Goal: Information Seeking & Learning: Compare options

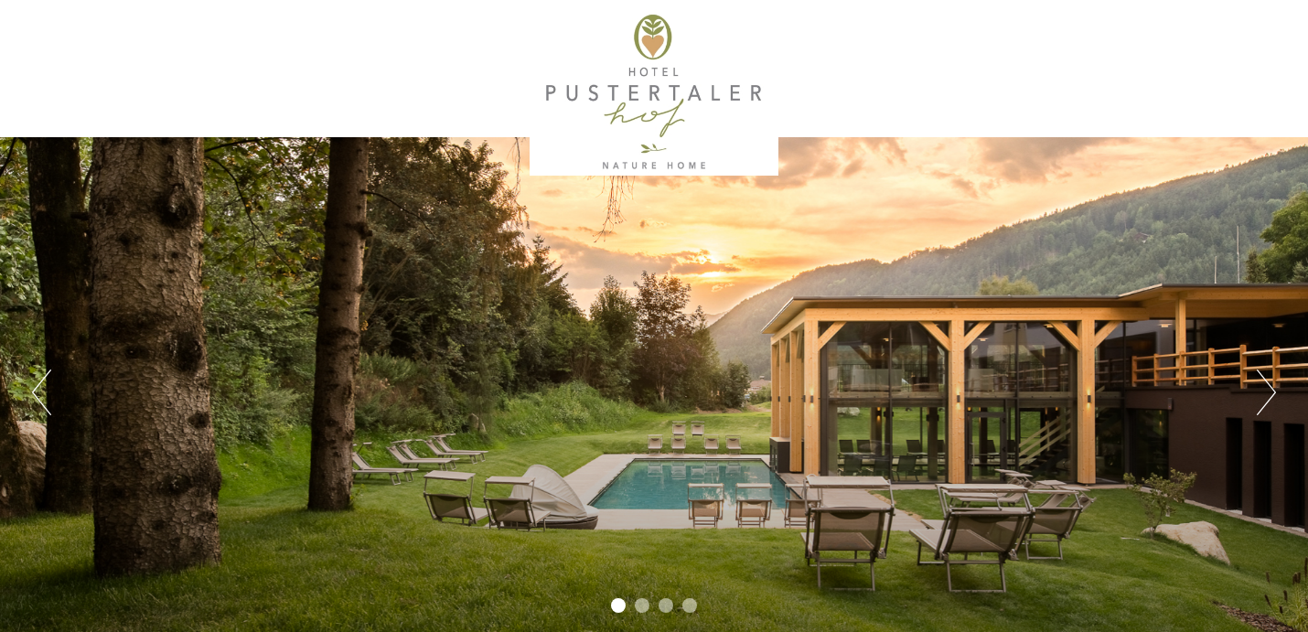
scroll to position [1180, 0]
click at [1248, 392] on div "Previous Next 1 2 3 4" at bounding box center [654, 392] width 1308 height 510
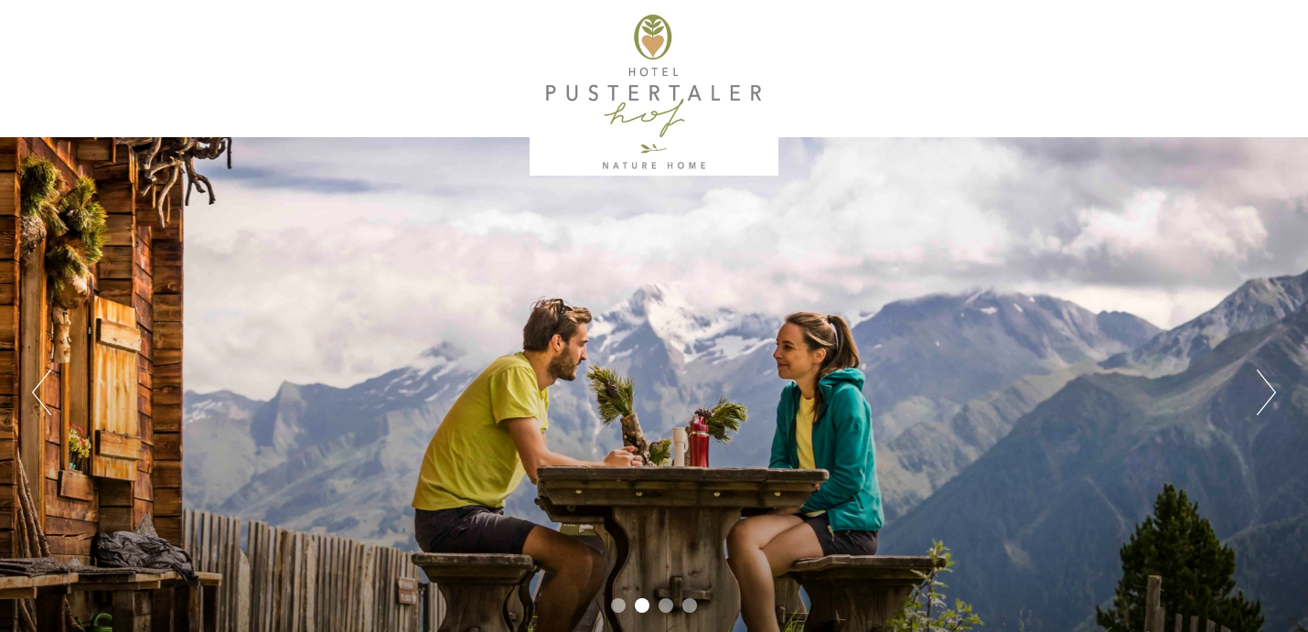
click at [1269, 391] on button "Next" at bounding box center [1266, 393] width 19 height 46
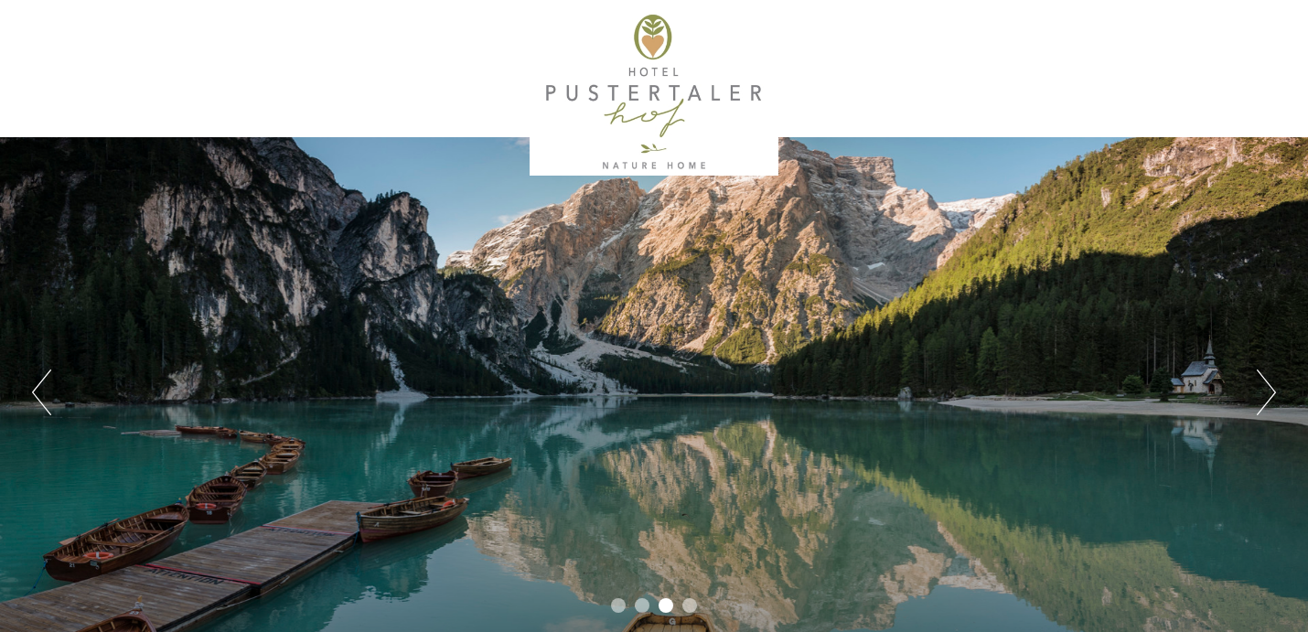
click at [1269, 391] on button "Next" at bounding box center [1266, 393] width 19 height 46
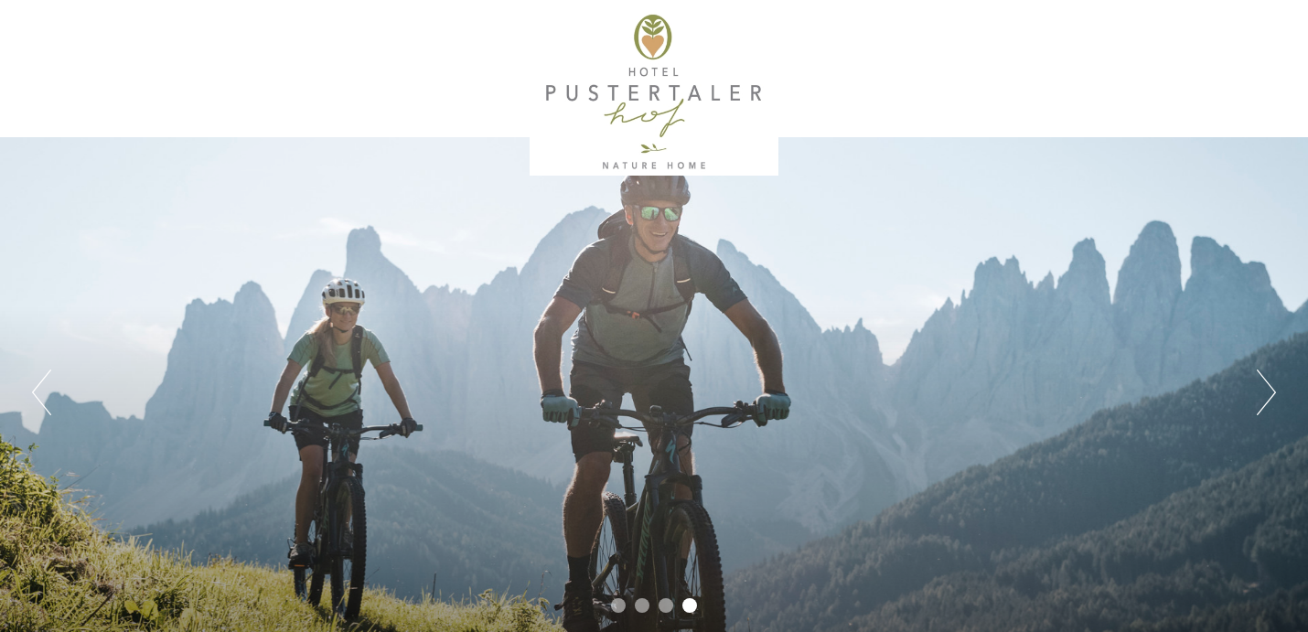
click at [1269, 391] on button "Next" at bounding box center [1266, 393] width 19 height 46
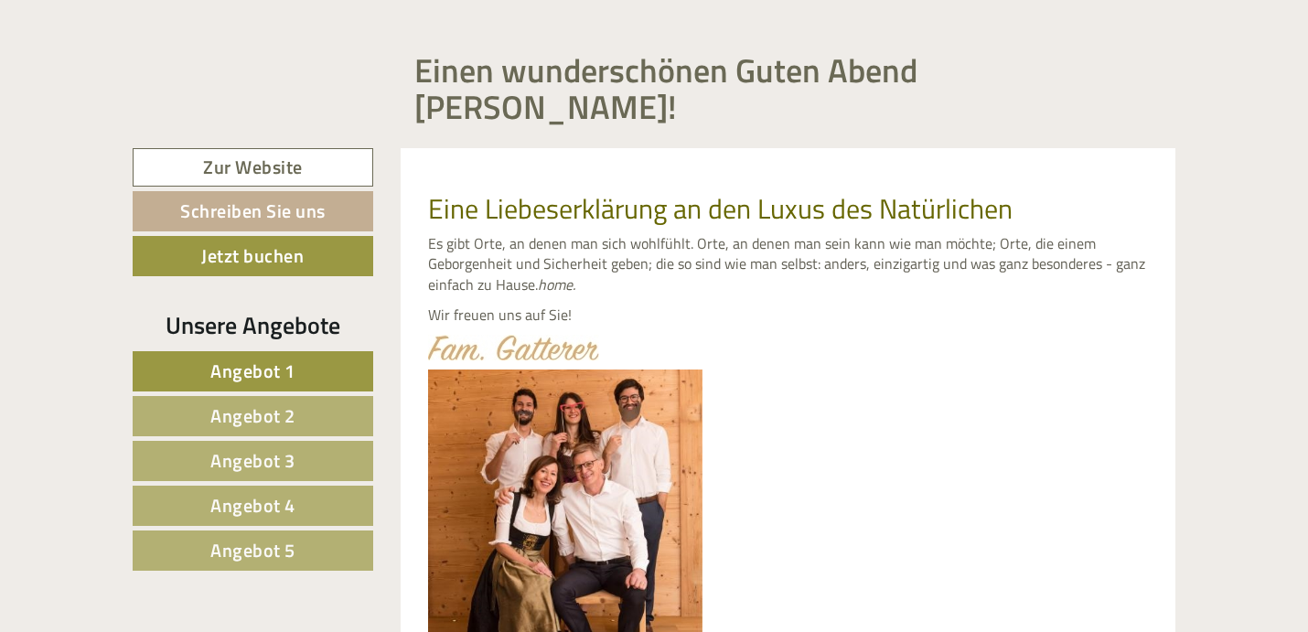
scroll to position [707, 0]
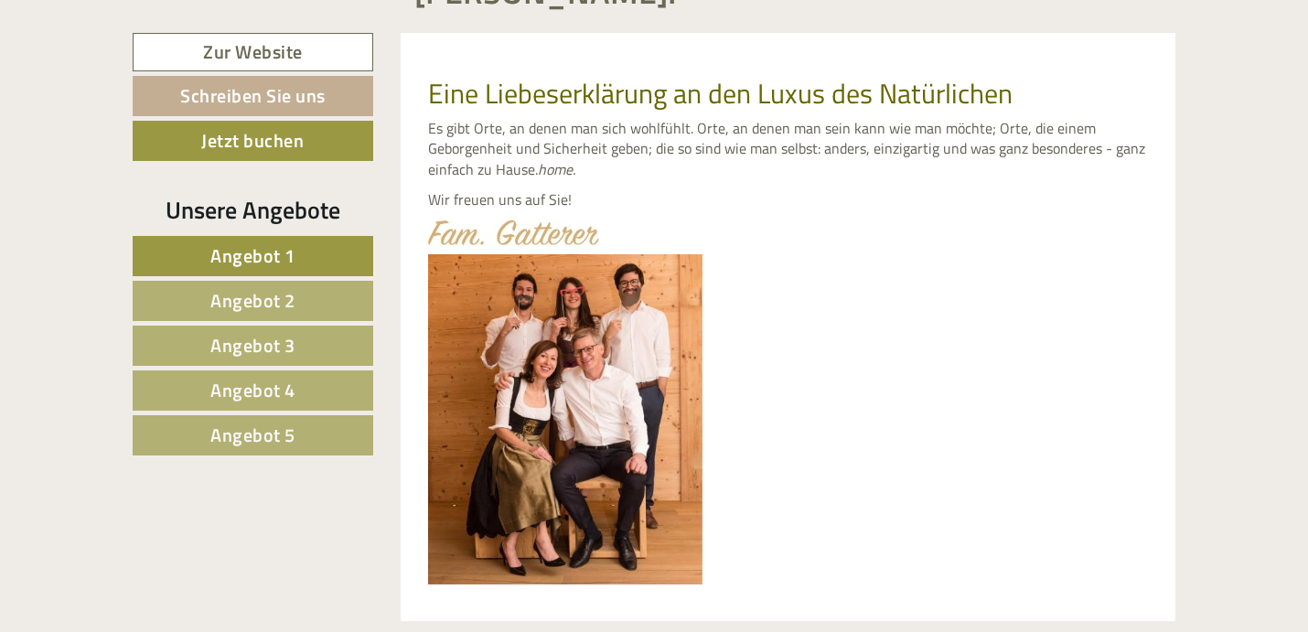
click at [317, 273] on link "Angebot 1" at bounding box center [253, 256] width 241 height 40
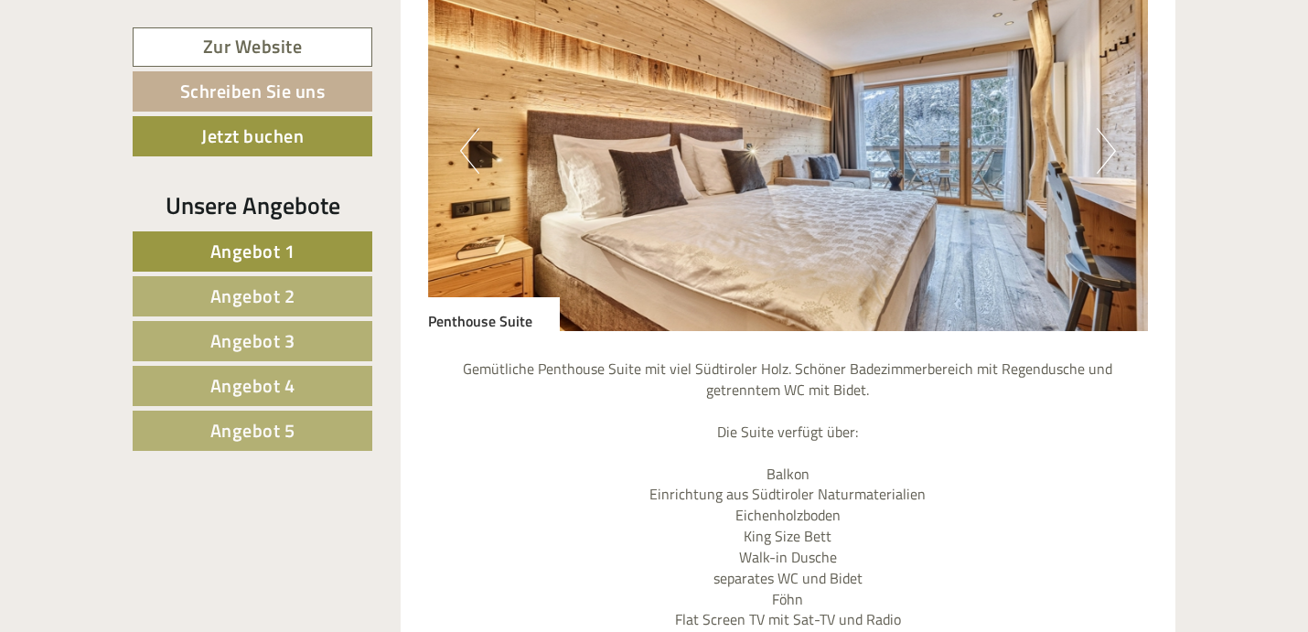
scroll to position [1760, 0]
click at [470, 127] on button "Previous" at bounding box center [469, 150] width 19 height 46
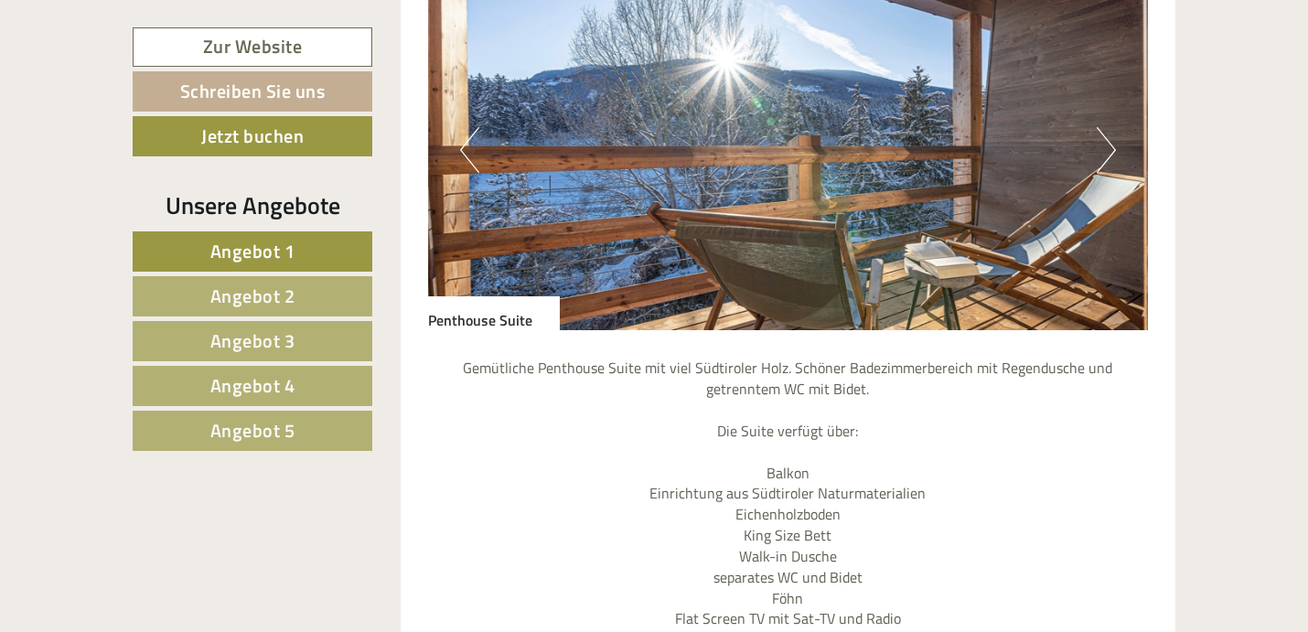
click at [470, 127] on button "Previous" at bounding box center [469, 150] width 19 height 46
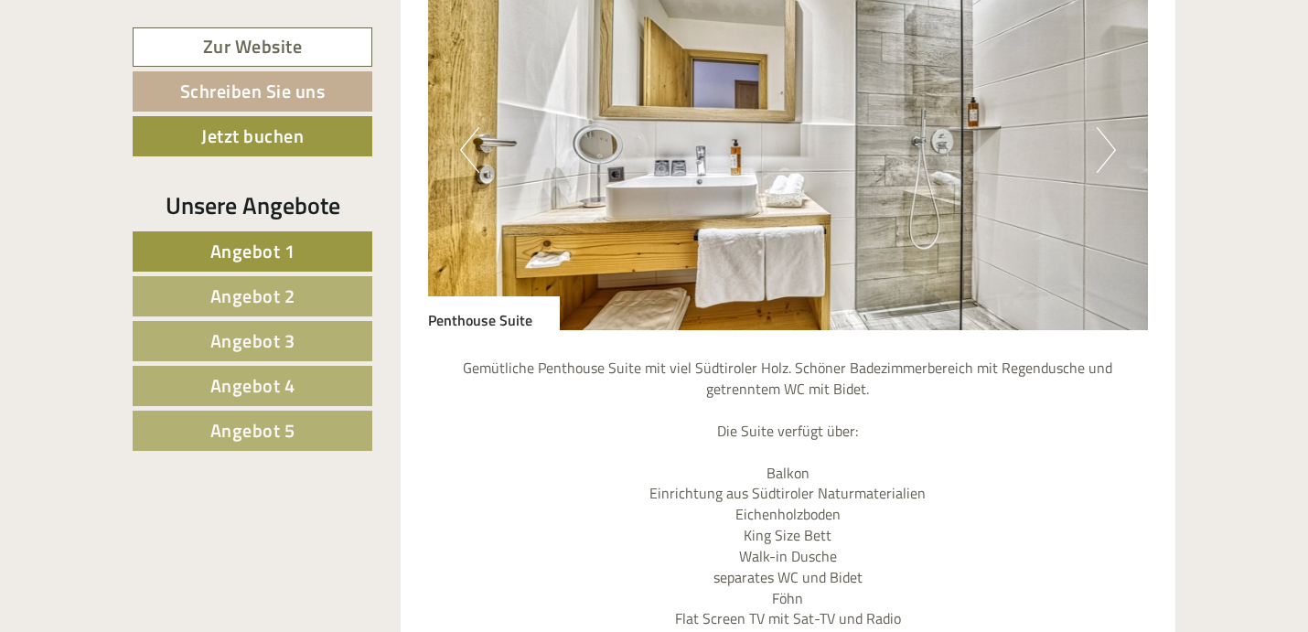
click at [470, 127] on button "Previous" at bounding box center [469, 150] width 19 height 46
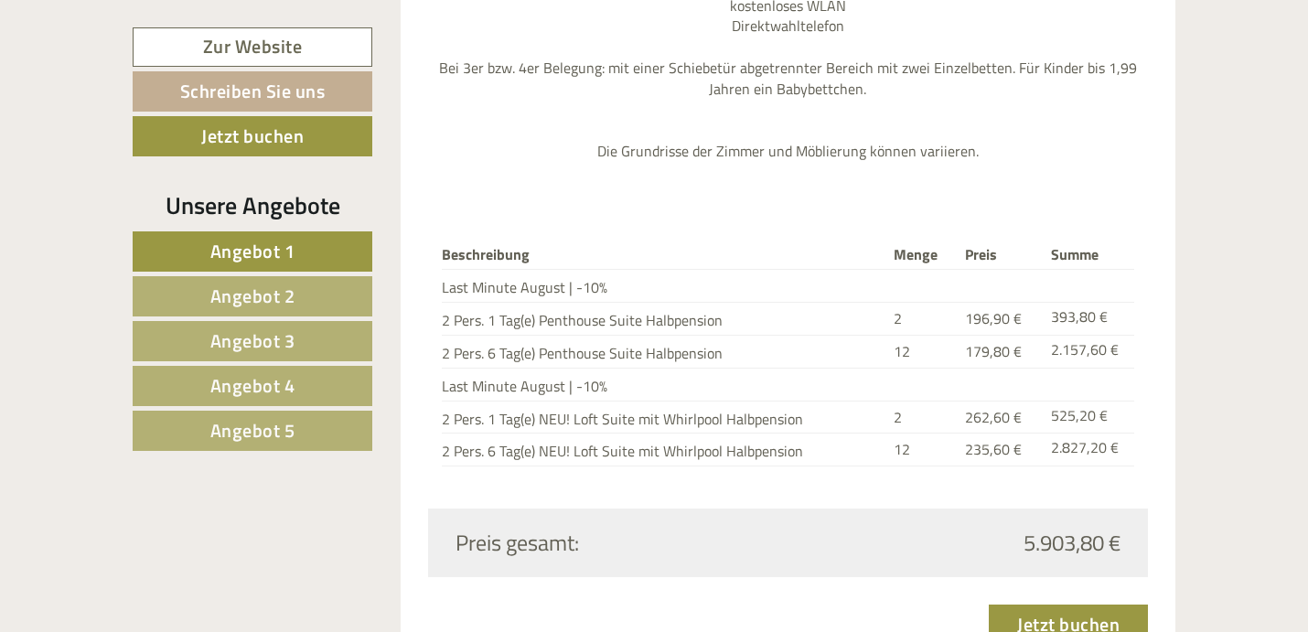
scroll to position [3335, 0]
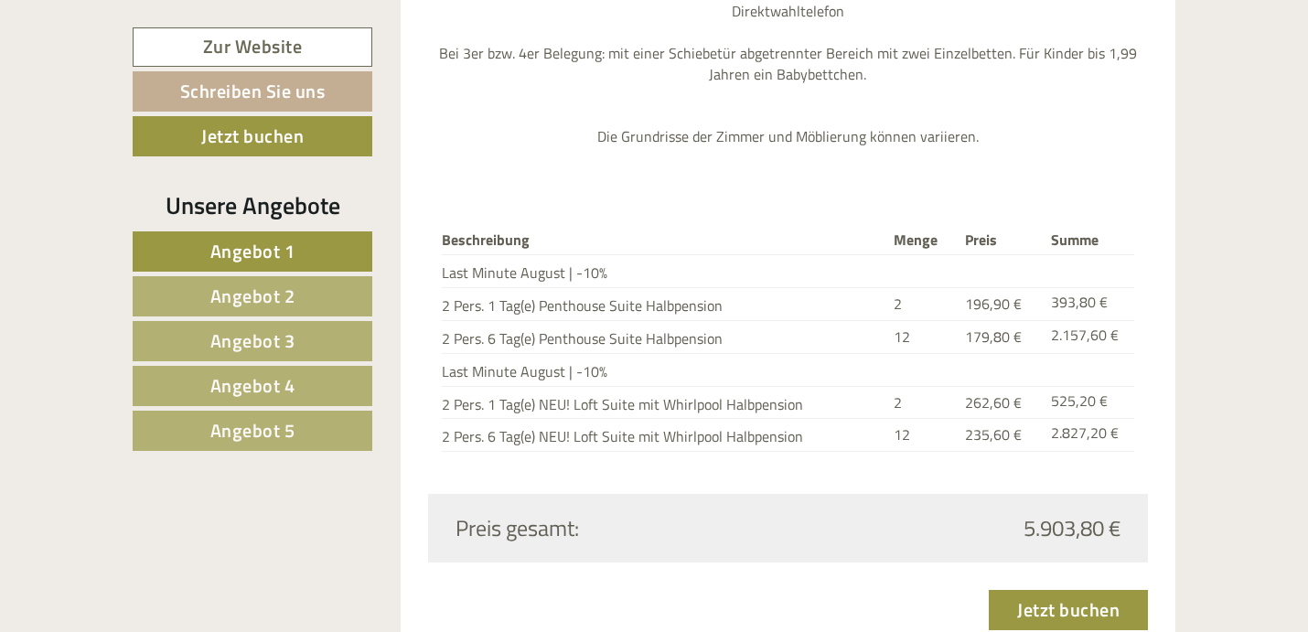
click at [301, 295] on link "Angebot 2" at bounding box center [253, 296] width 240 height 40
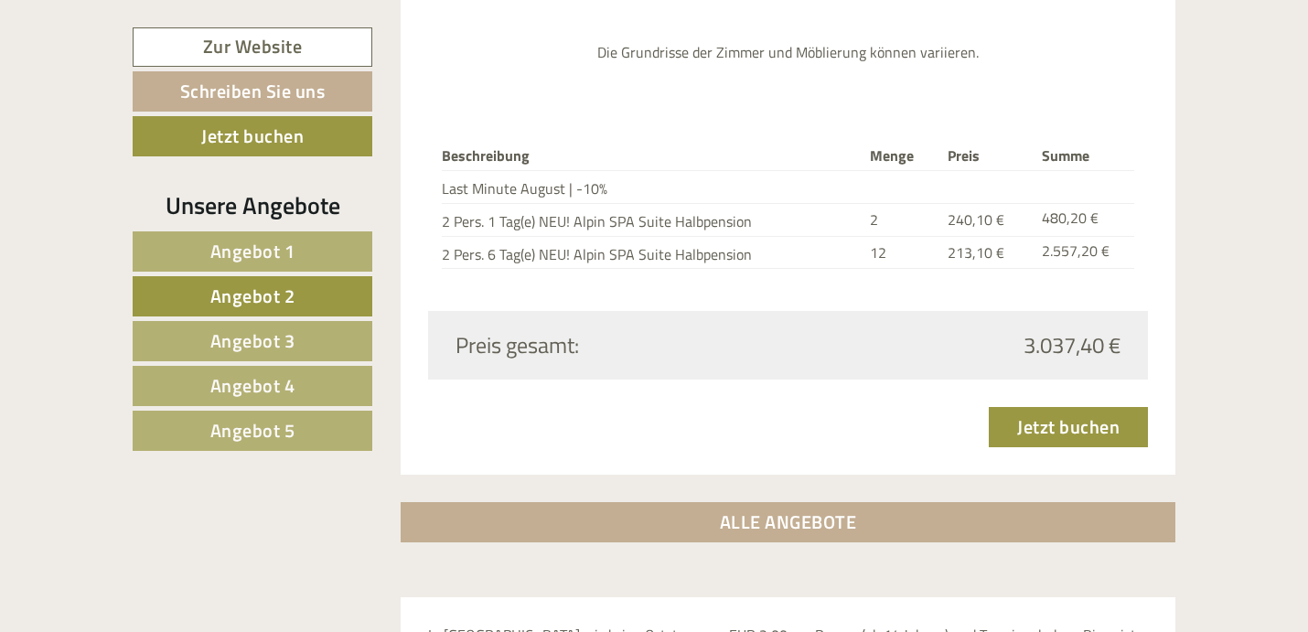
scroll to position [2503, 0]
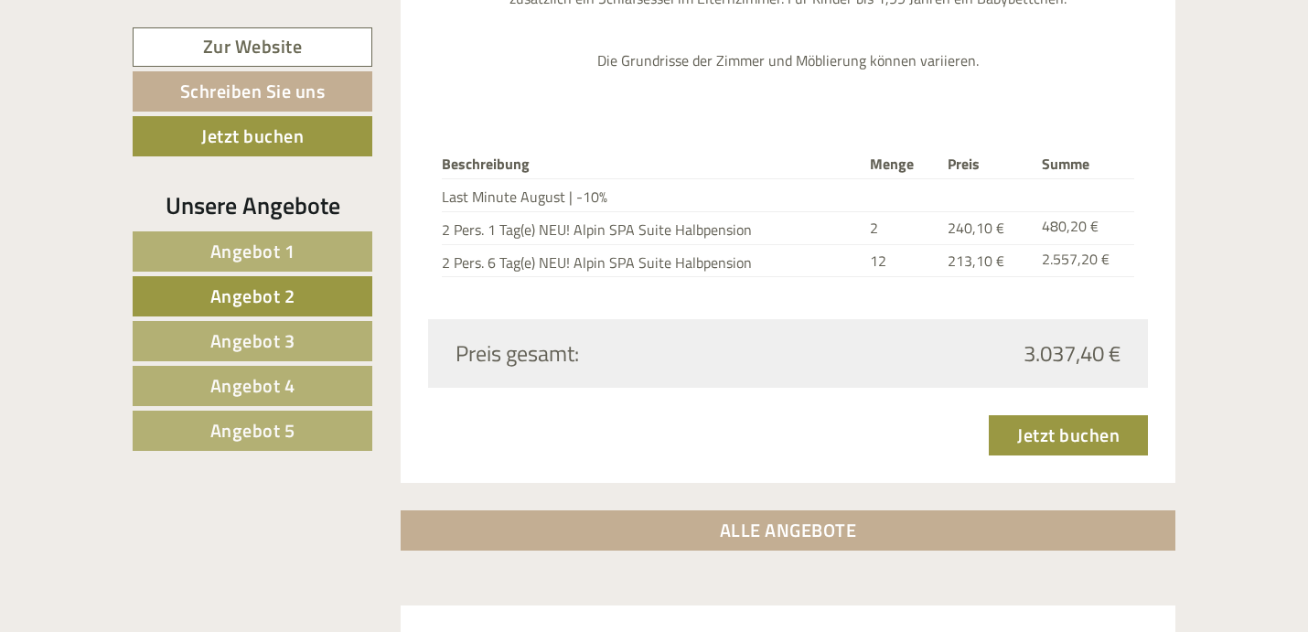
click at [289, 339] on span "Angebot 3" at bounding box center [252, 341] width 85 height 28
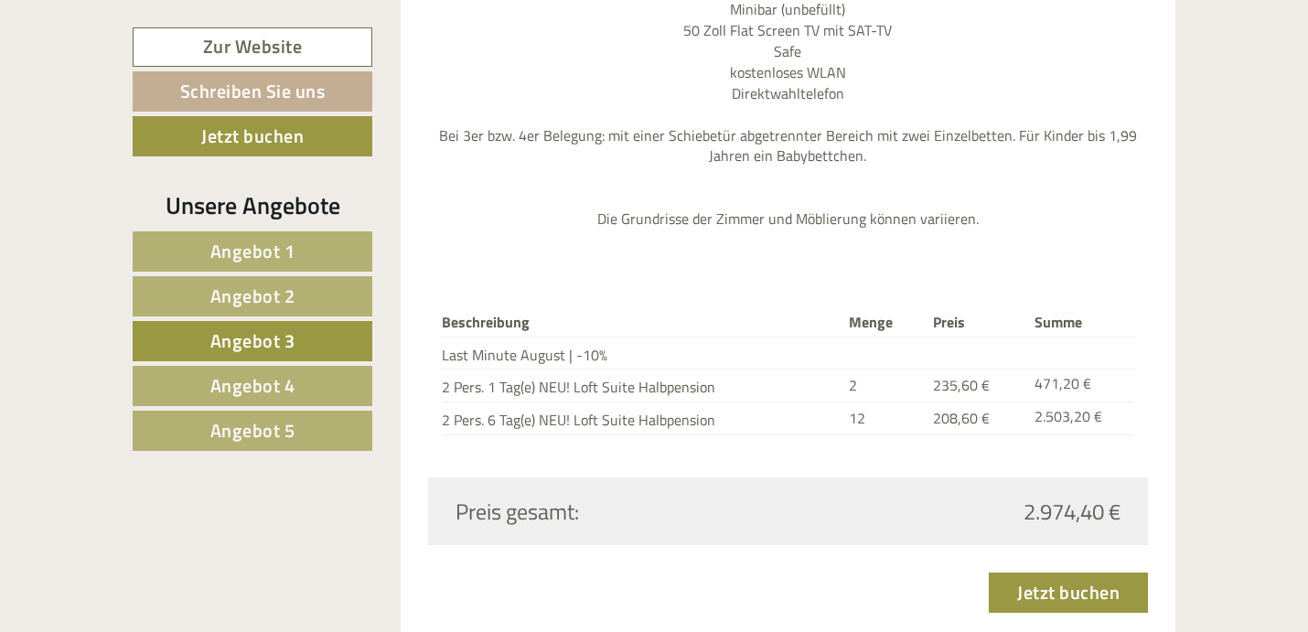
scroll to position [2374, 0]
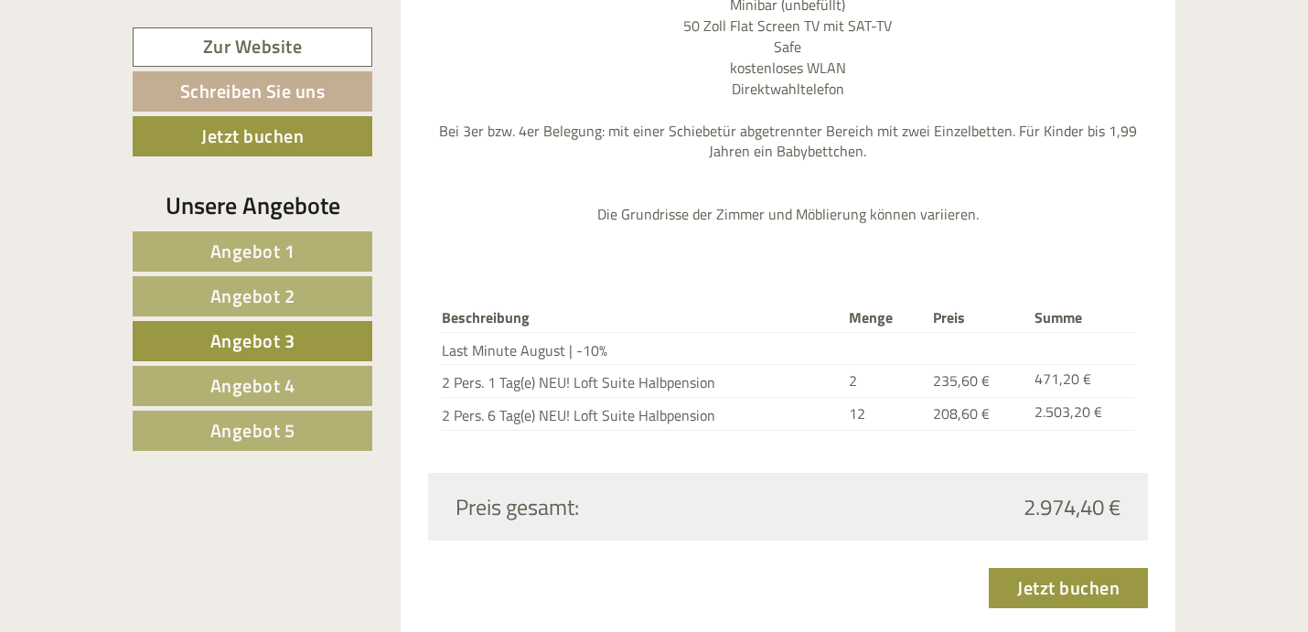
click at [307, 399] on link "Angebot 4" at bounding box center [253, 386] width 240 height 40
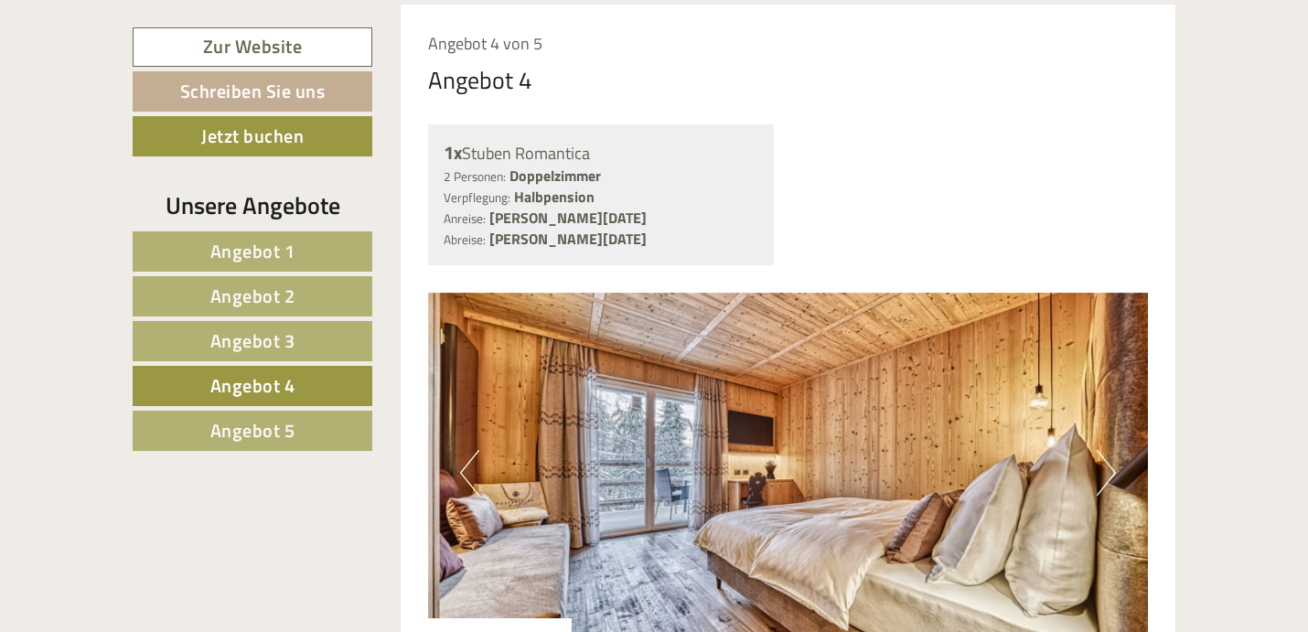
click at [307, 399] on link "Angebot 4" at bounding box center [253, 386] width 240 height 40
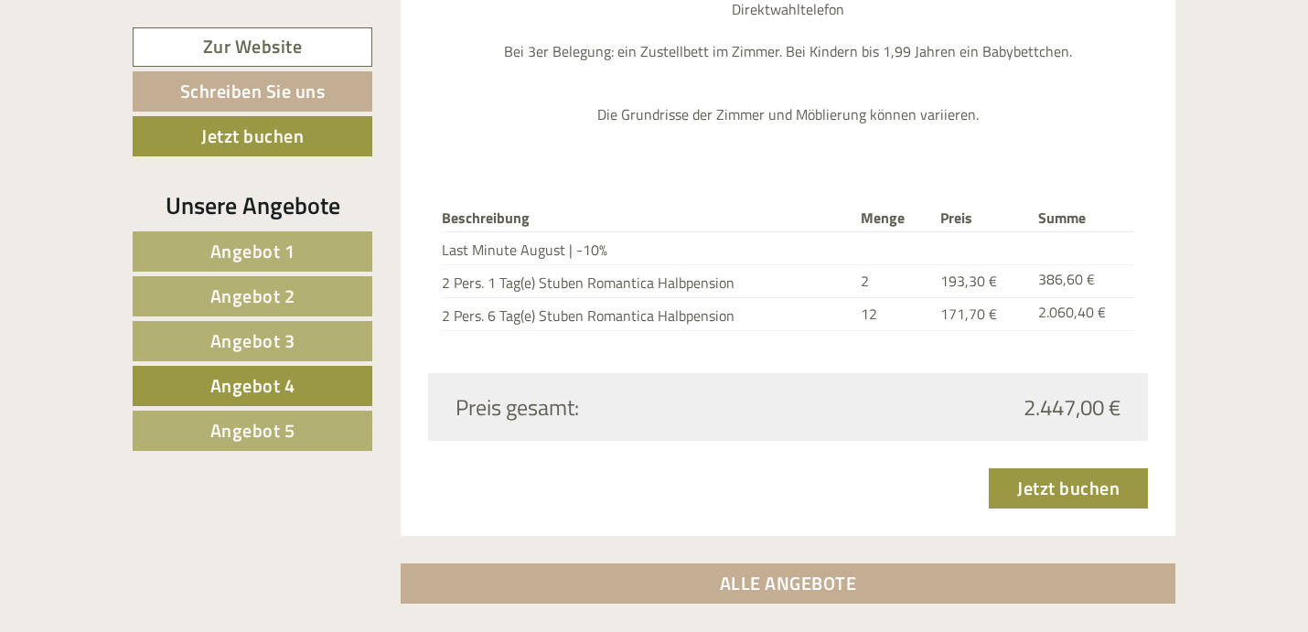
scroll to position [2386, 0]
click at [287, 433] on span "Angebot 5" at bounding box center [252, 430] width 85 height 28
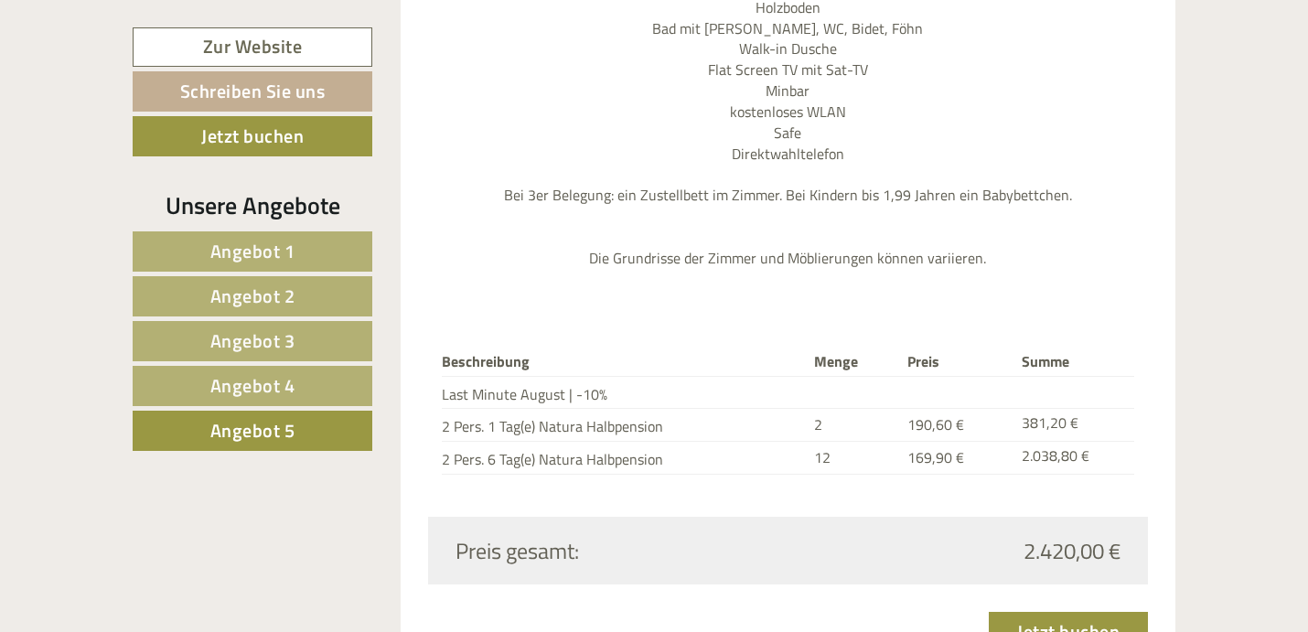
scroll to position [2376, 0]
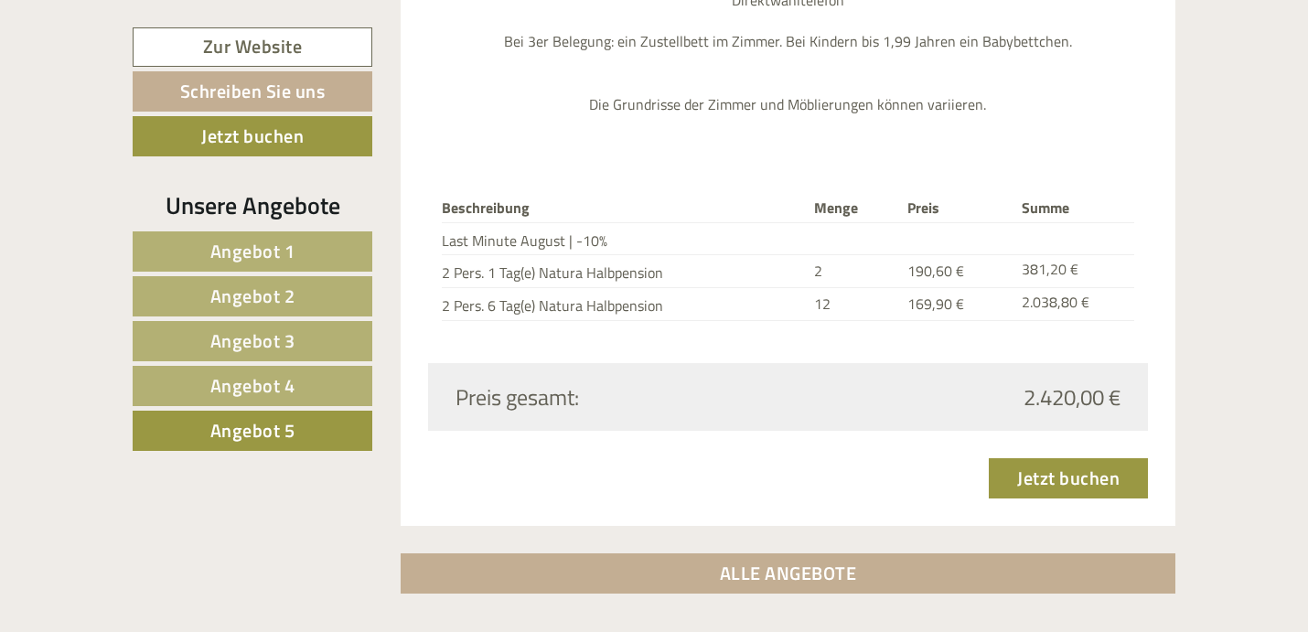
click at [224, 405] on nav "Angebot 1 Angebot 2 Angebot 3 Angebot 4 Angebot 5" at bounding box center [255, 341] width 245 height 220
click at [223, 393] on span "Angebot 4" at bounding box center [252, 385] width 85 height 28
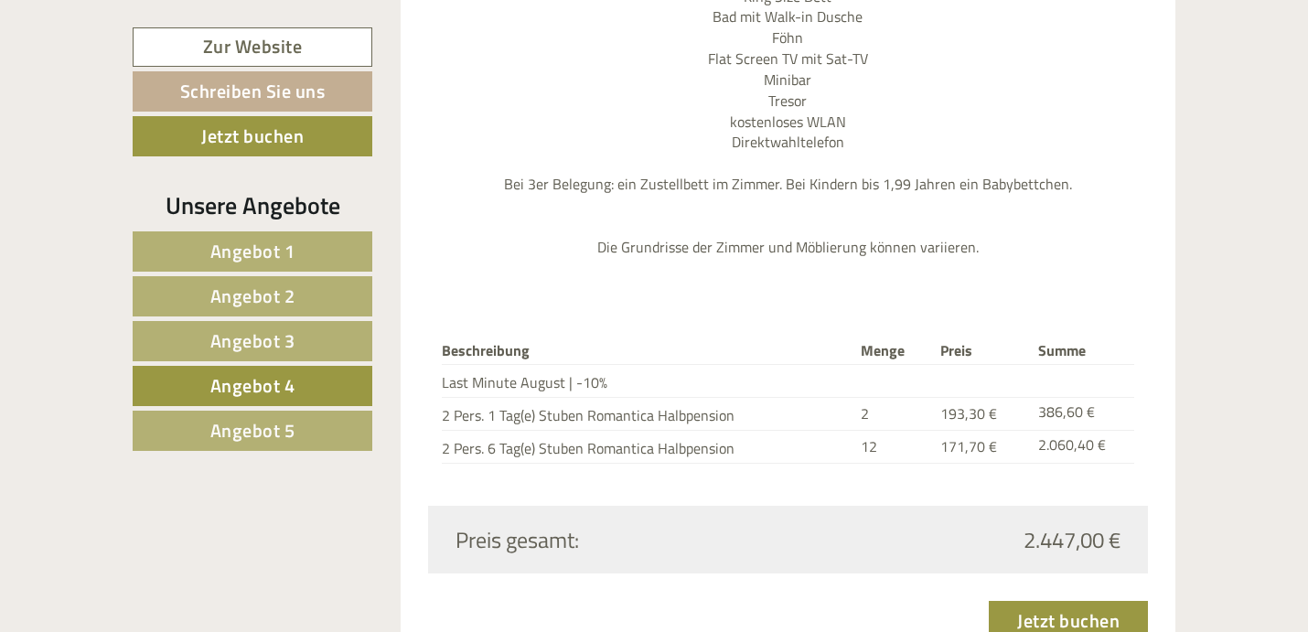
scroll to position [2278, 0]
